Goal: Task Accomplishment & Management: Manage account settings

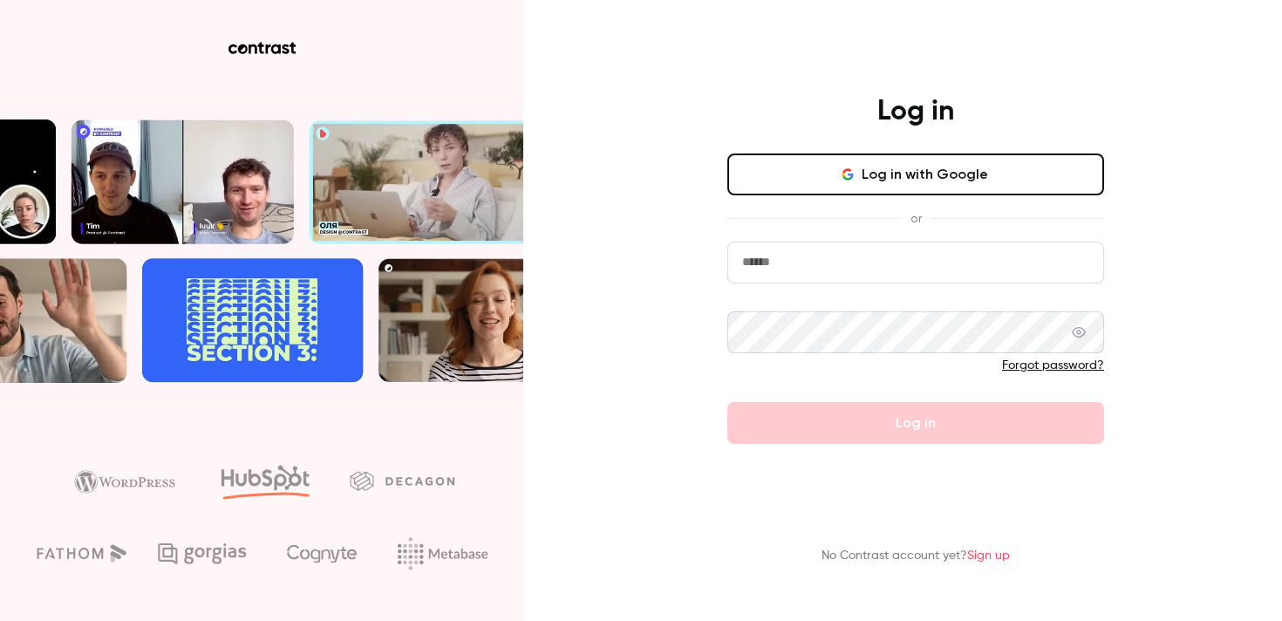
click at [865, 185] on button "Log in with Google" at bounding box center [916, 175] width 377 height 42
